Goal: Submit feedback/report problem

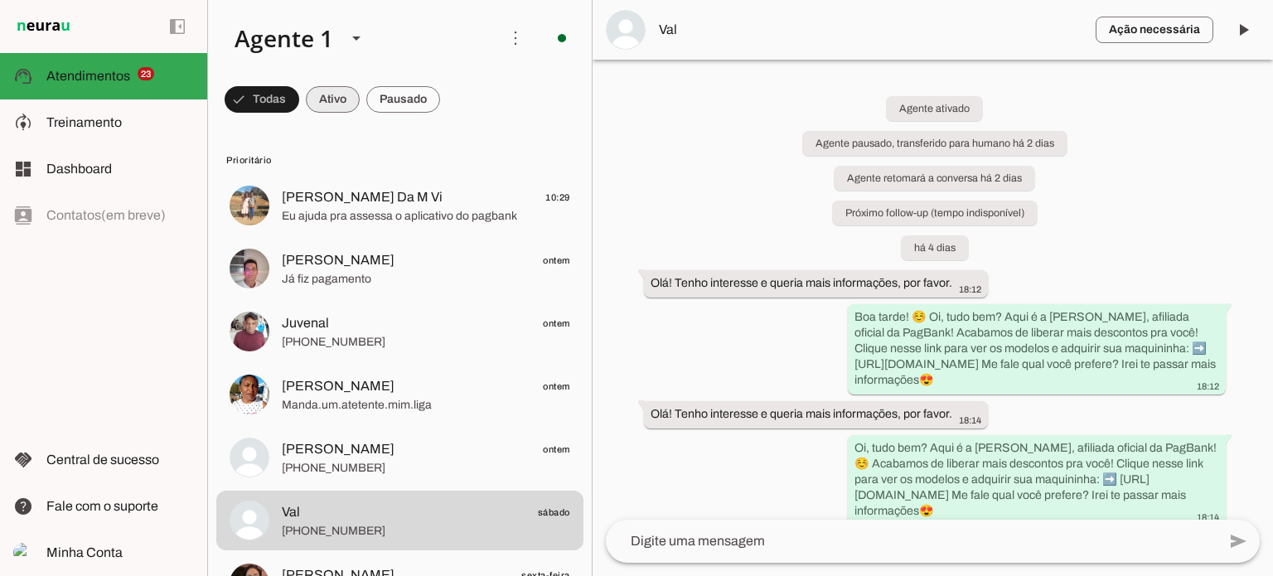
click at [299, 95] on span at bounding box center [262, 100] width 75 height 40
